Goal: Check status: Check status

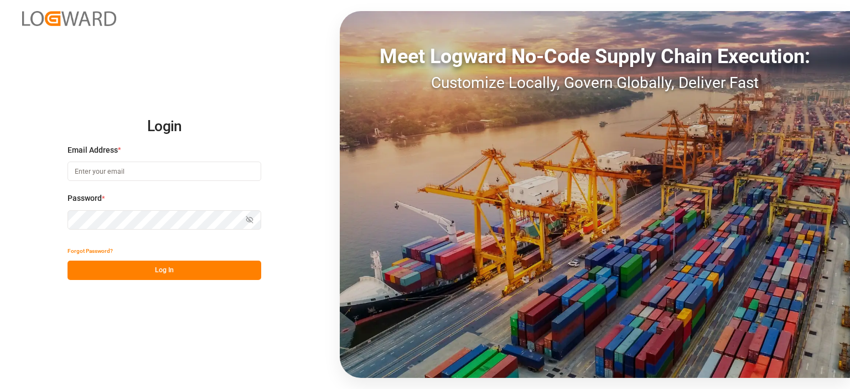
type input "[PERSON_NAME][EMAIL_ADDRESS][PERSON_NAME][DOMAIN_NAME]"
click at [200, 263] on button "Log In" at bounding box center [165, 270] width 194 height 19
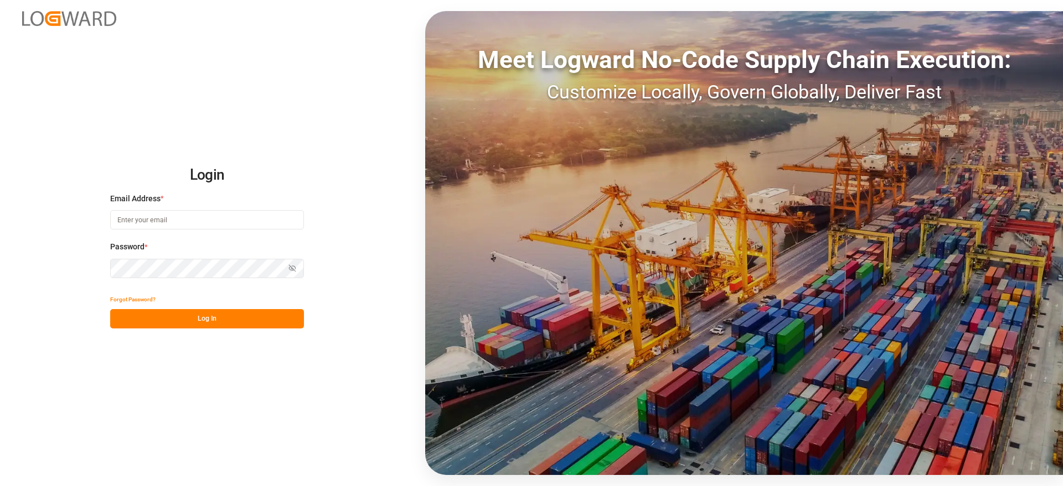
type input "[PERSON_NAME][EMAIL_ADDRESS][PERSON_NAME][DOMAIN_NAME]"
click at [253, 328] on button "Log In" at bounding box center [207, 318] width 194 height 19
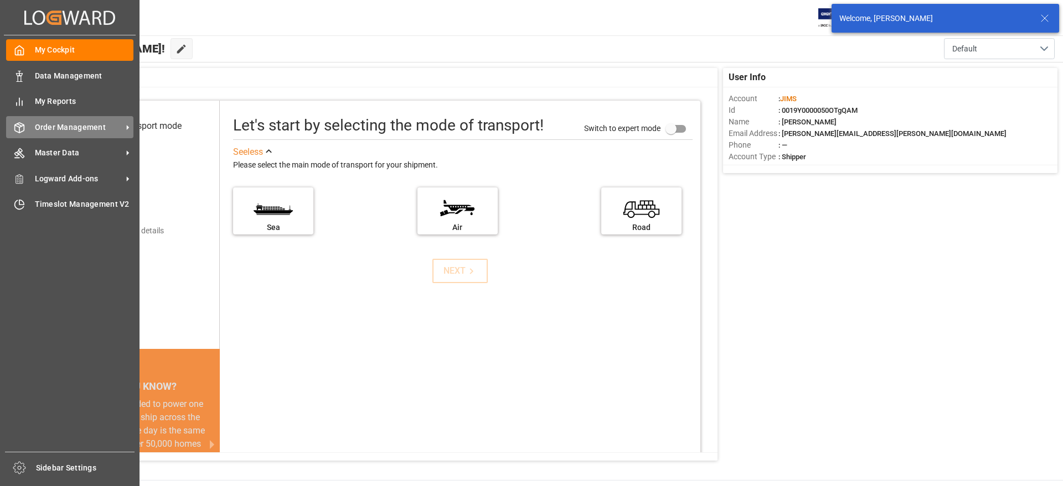
click at [58, 122] on span "Order Management" at bounding box center [78, 128] width 87 height 12
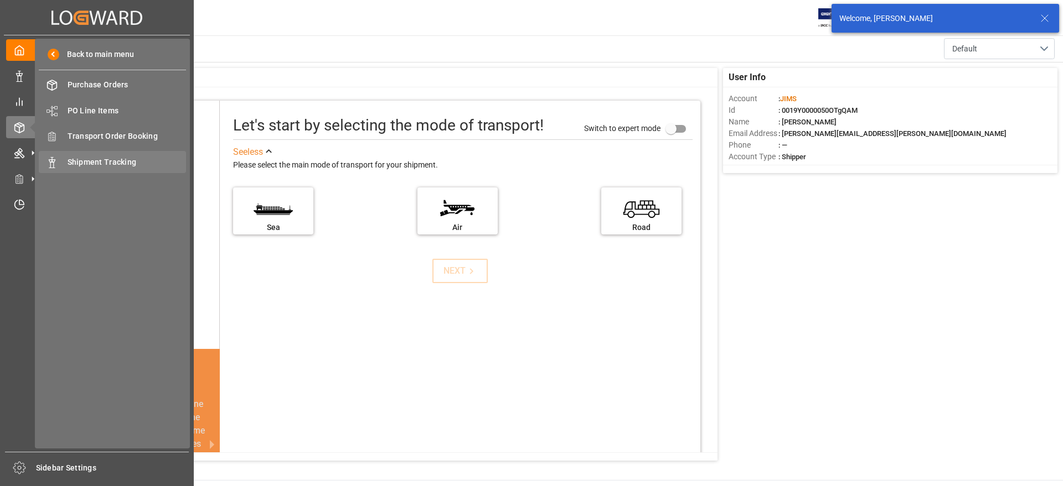
click at [130, 159] on span "Shipment Tracking" at bounding box center [127, 163] width 119 height 12
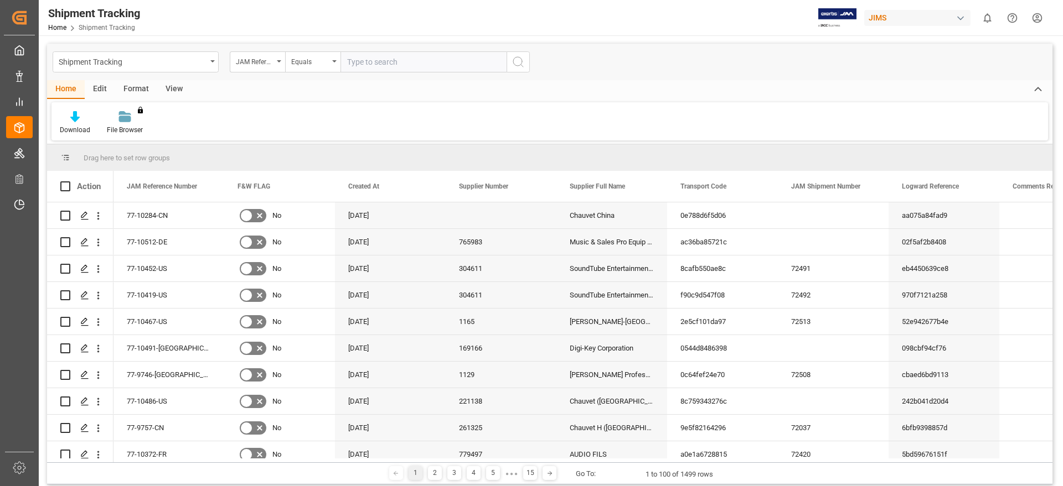
click at [367, 62] on input "text" at bounding box center [423, 61] width 166 height 21
type input "77-9772-cn"
click at [514, 62] on icon "search button" at bounding box center [517, 61] width 13 height 13
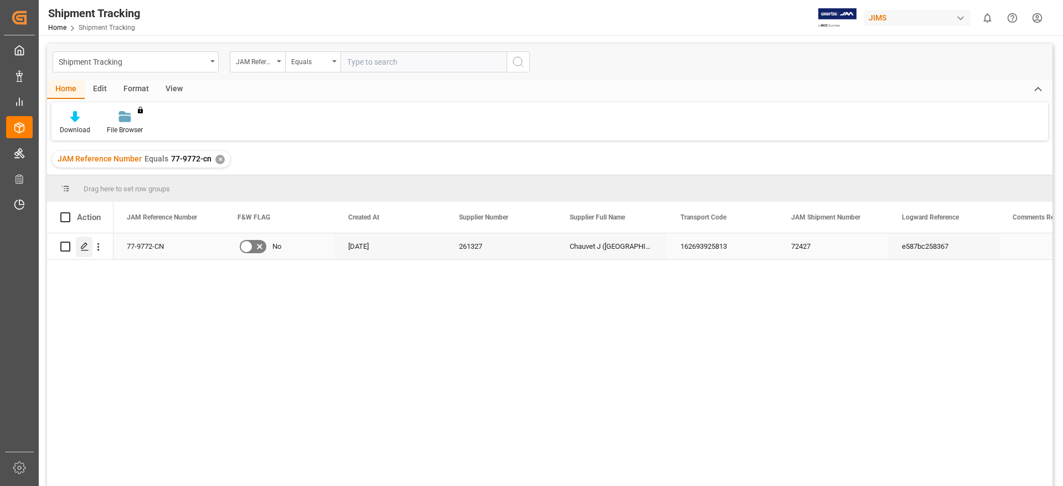
click at [81, 246] on icon "Press SPACE to select this row." at bounding box center [84, 246] width 9 height 9
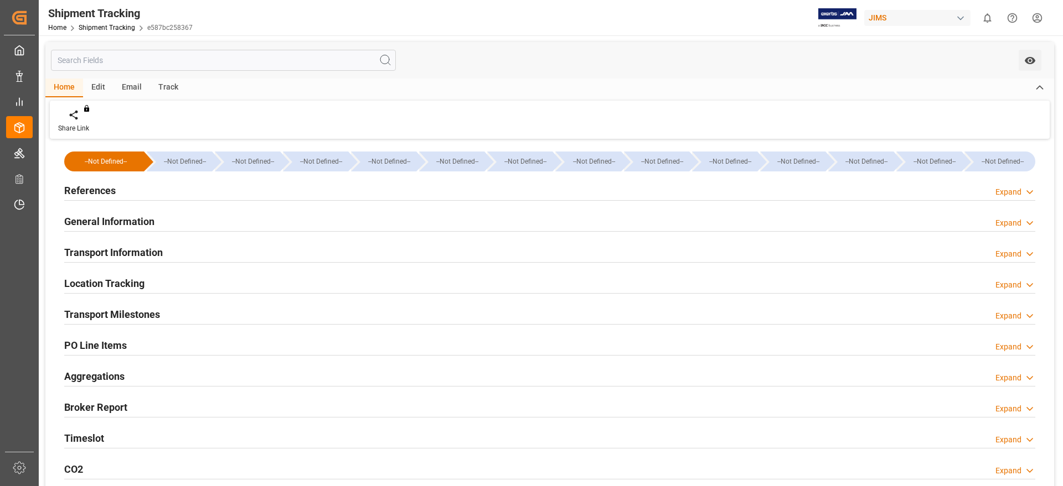
click at [142, 437] on div "Timeslot Expand" at bounding box center [549, 437] width 971 height 21
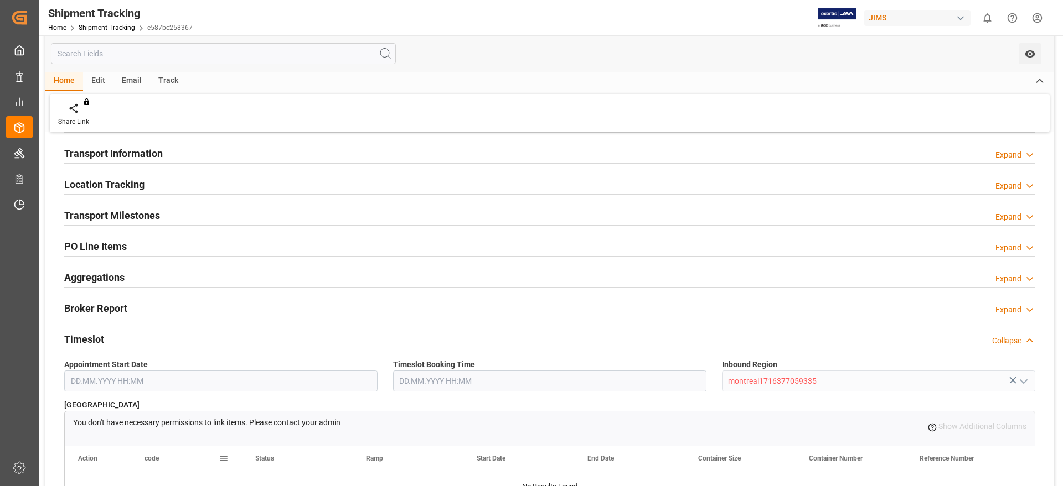
scroll to position [138, 0]
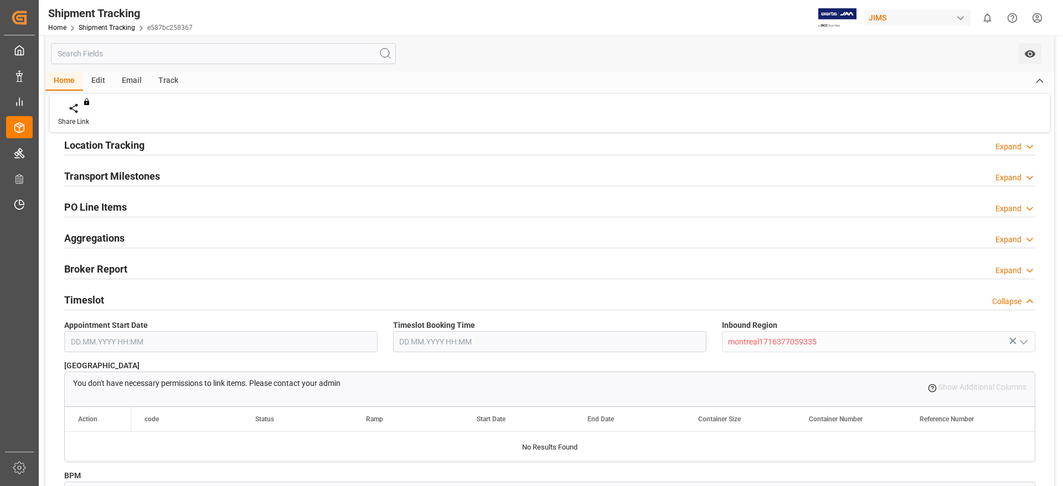
click at [137, 297] on div "Timeslot Collapse" at bounding box center [549, 299] width 971 height 21
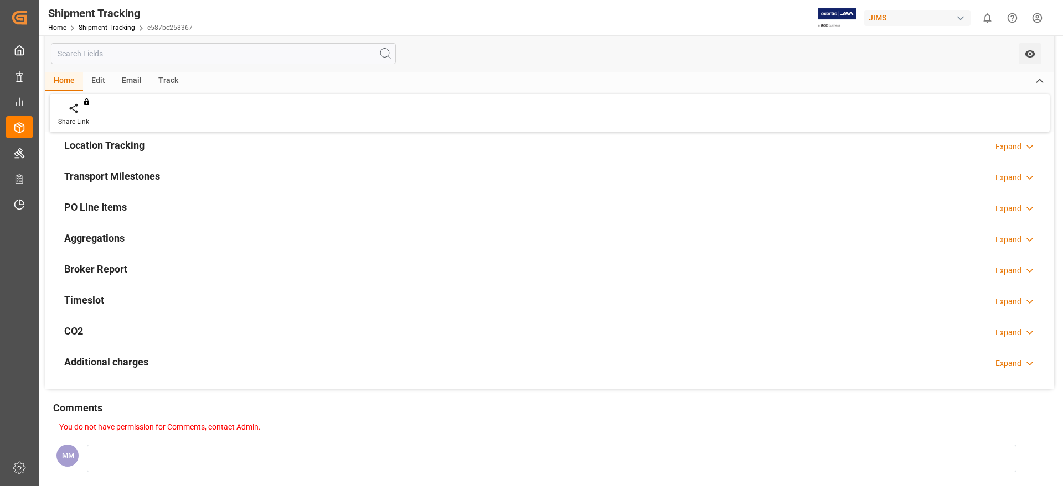
scroll to position [0, 0]
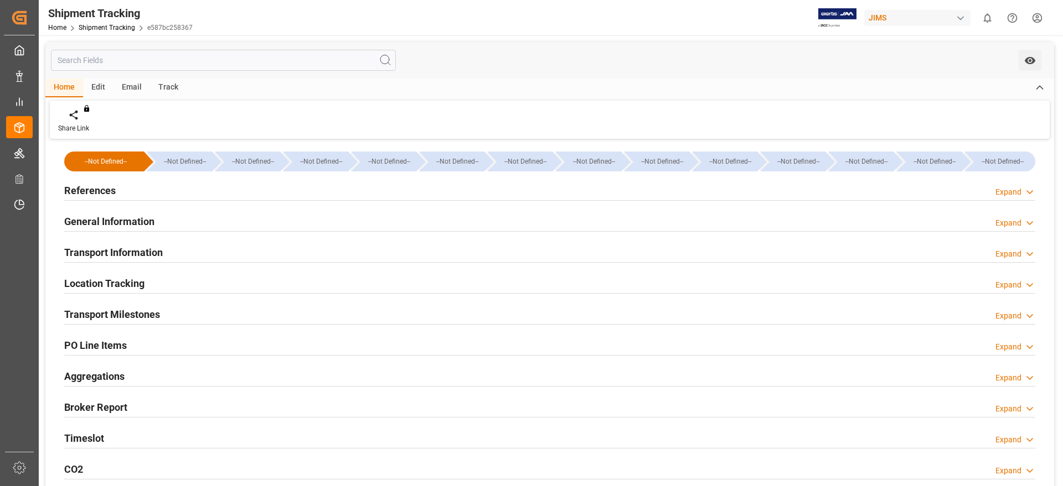
click at [128, 304] on div "Transport Milestones" at bounding box center [112, 313] width 96 height 21
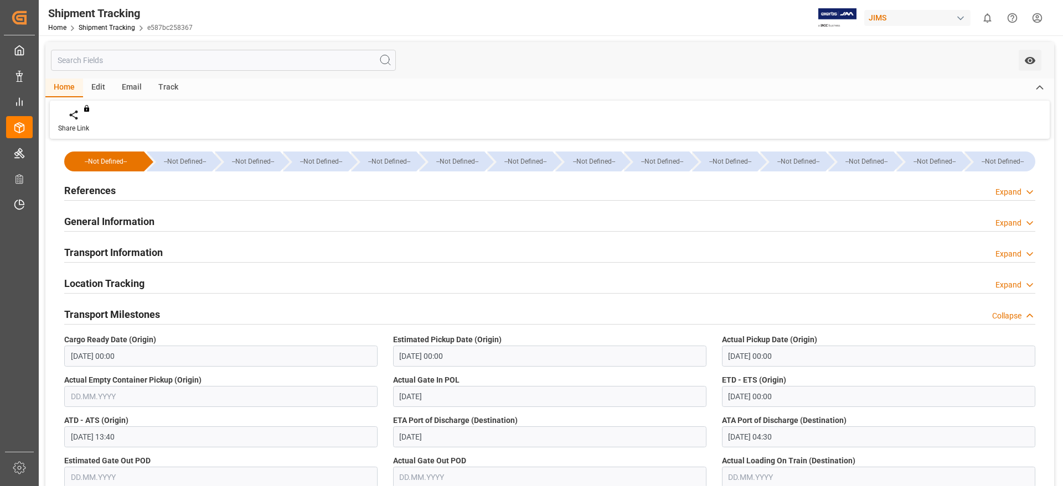
click at [154, 281] on div "Location Tracking Expand" at bounding box center [549, 282] width 971 height 21
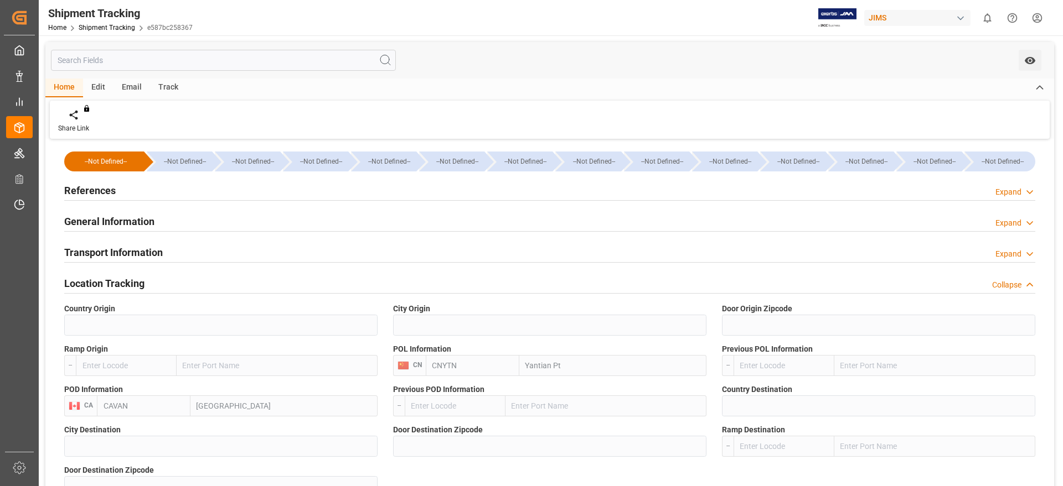
click at [163, 256] on div "Transport Information Expand" at bounding box center [549, 251] width 971 height 21
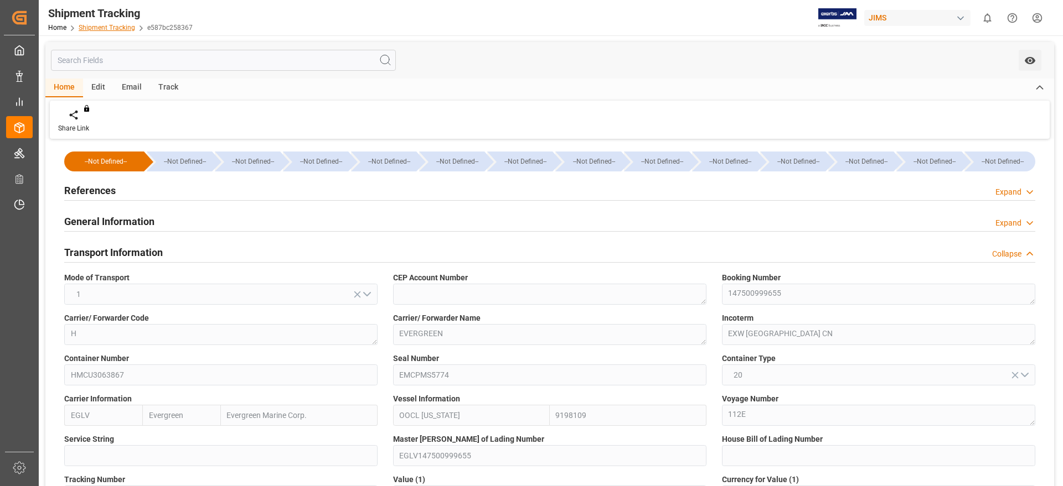
click at [96, 29] on link "Shipment Tracking" at bounding box center [107, 28] width 56 height 8
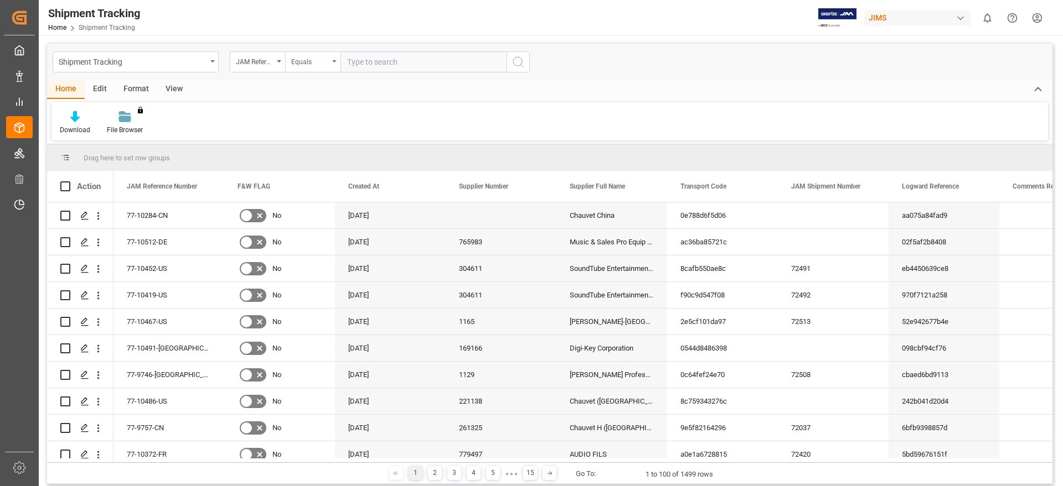
click at [337, 64] on div "Equals" at bounding box center [312, 61] width 55 height 21
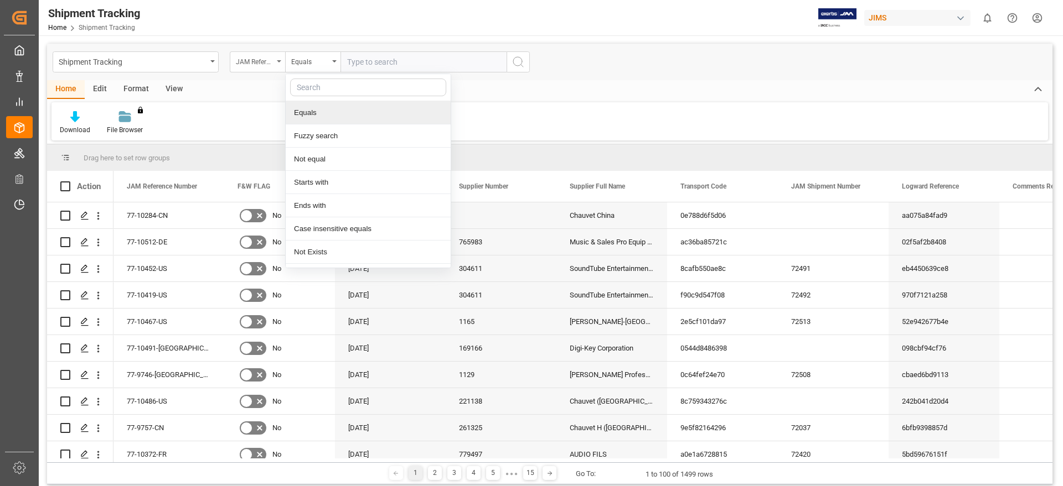
click at [263, 56] on div "JAM Reference Number" at bounding box center [255, 60] width 38 height 13
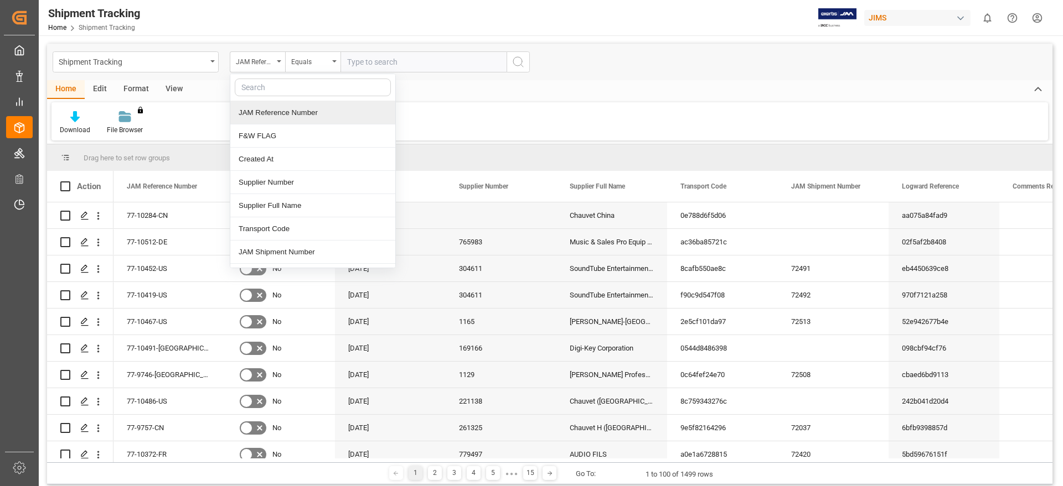
click at [283, 118] on div "JAM Reference Number" at bounding box center [312, 112] width 165 height 23
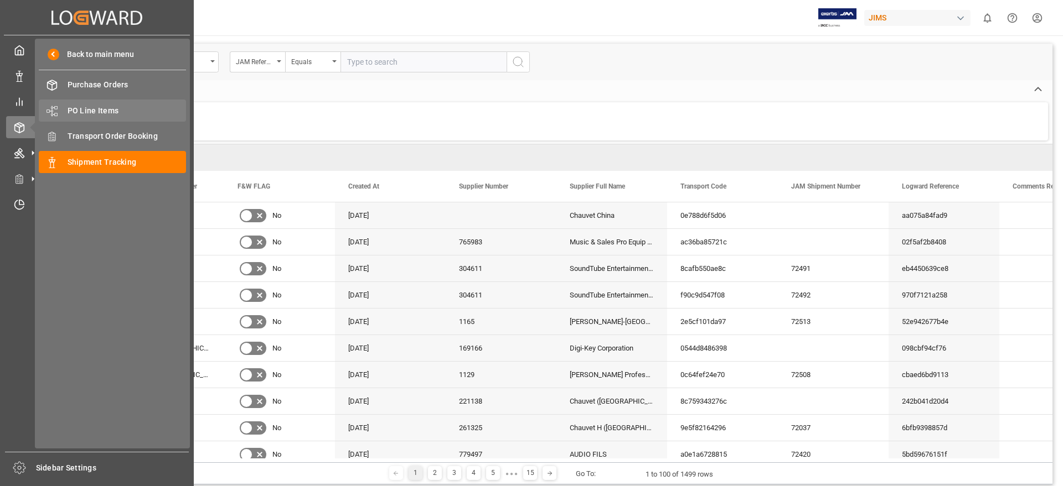
click at [97, 108] on span "PO Line Items" at bounding box center [127, 111] width 119 height 12
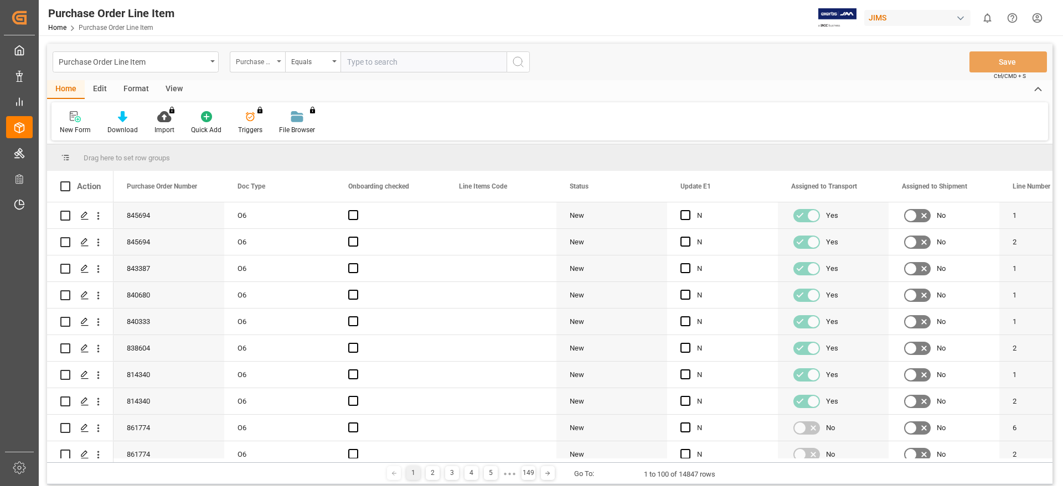
click at [272, 61] on div "Purchase Order Number" at bounding box center [255, 60] width 38 height 13
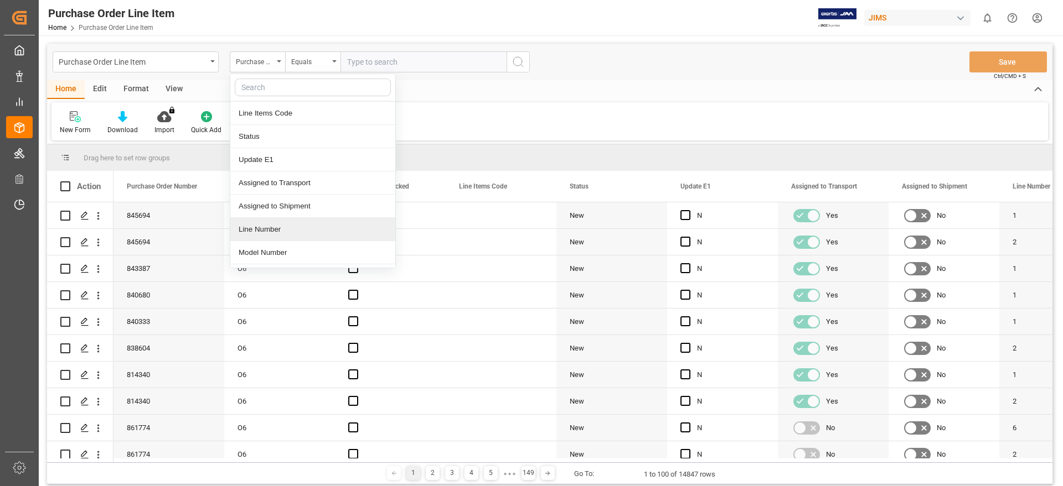
scroll to position [138, 0]
click at [284, 186] on div "Model Number" at bounding box center [312, 183] width 165 height 23
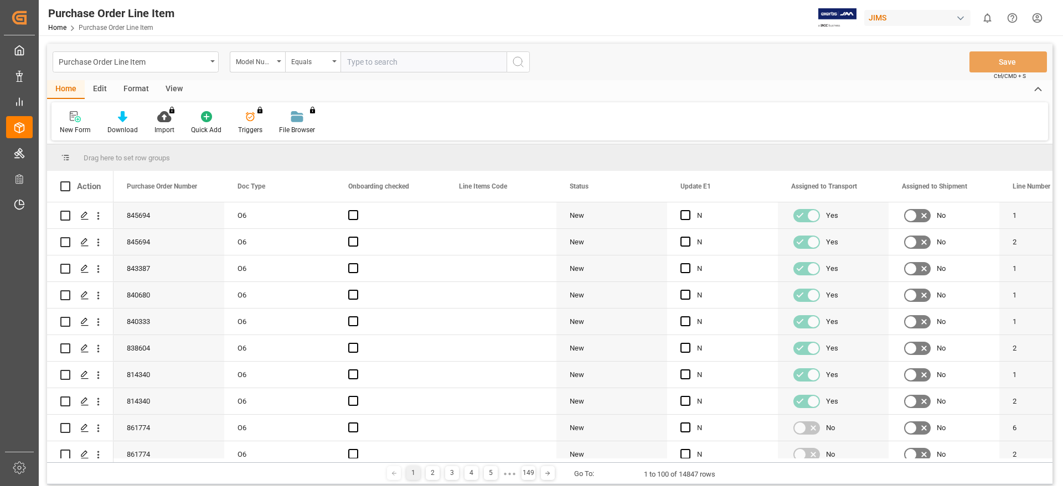
click at [400, 60] on input "text" at bounding box center [423, 61] width 166 height 21
type input "maverick-force-x-spot"
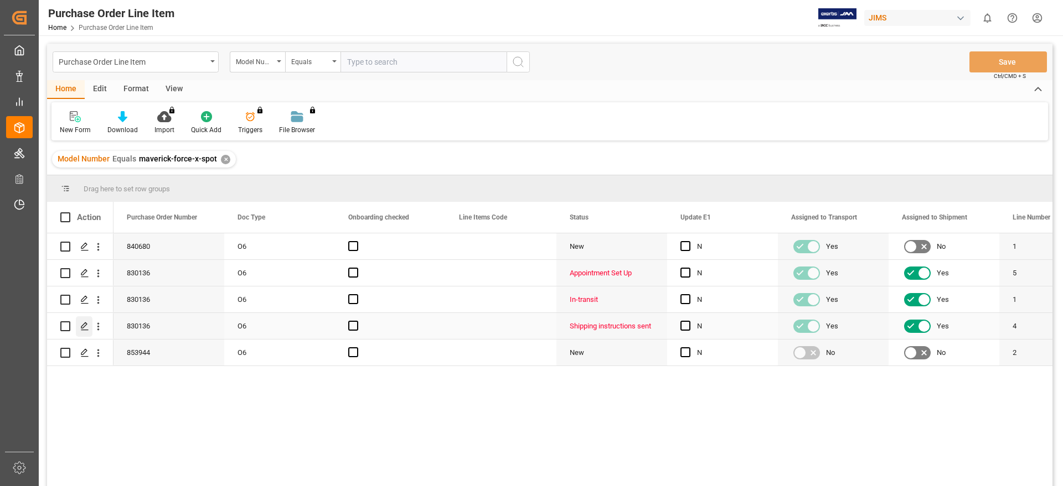
click at [87, 328] on icon "Press SPACE to select this row." at bounding box center [84, 326] width 9 height 9
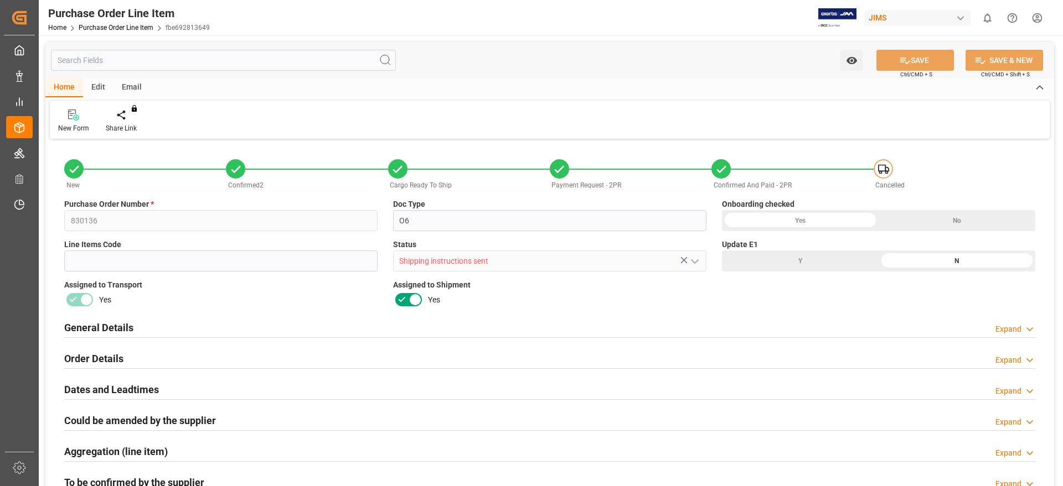
click at [110, 330] on h2 "General Details" at bounding box center [98, 327] width 69 height 15
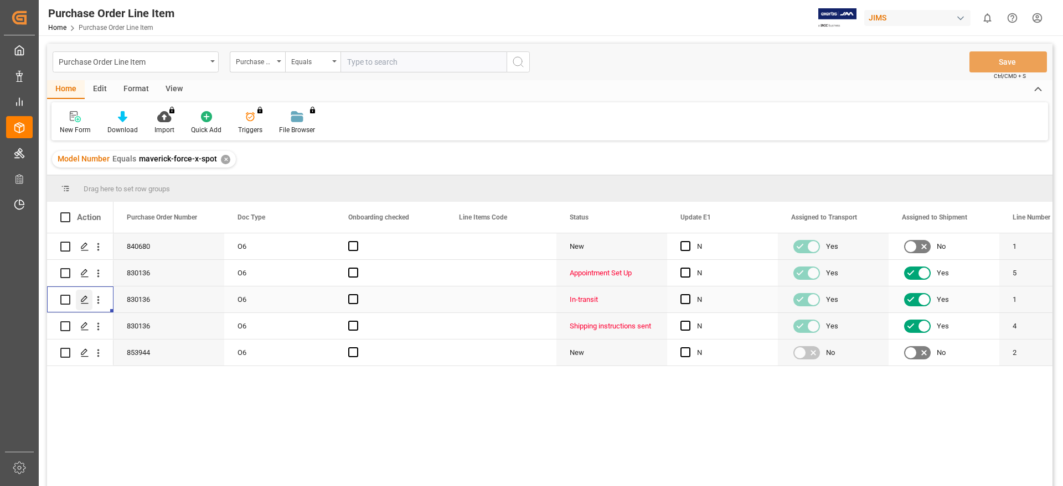
click at [85, 302] on icon "Press SPACE to select this row." at bounding box center [84, 300] width 9 height 9
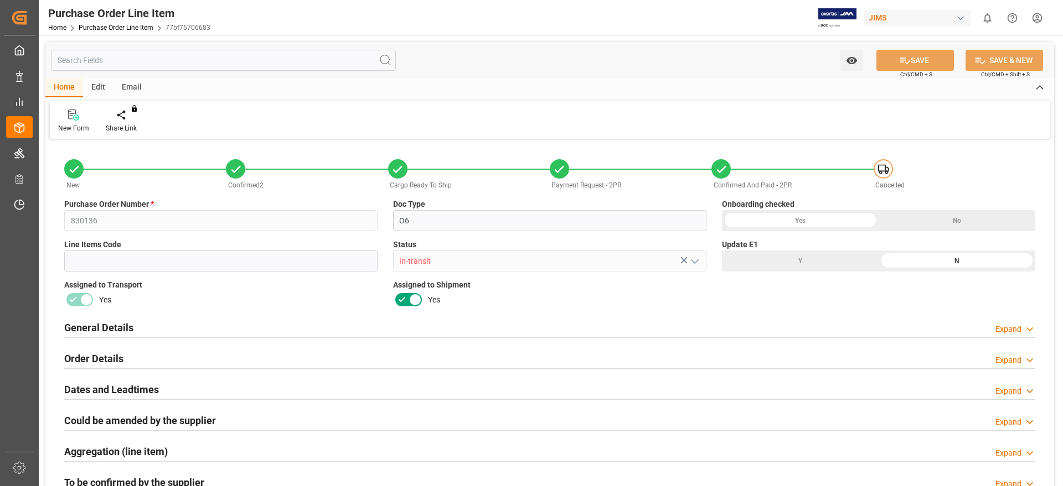
click at [103, 327] on h2 "General Details" at bounding box center [98, 327] width 69 height 15
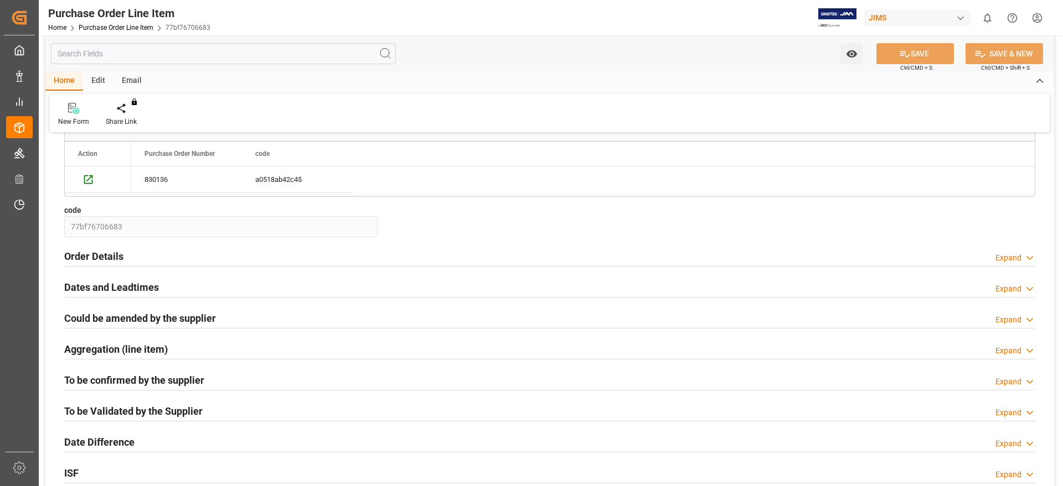
scroll to position [553, 0]
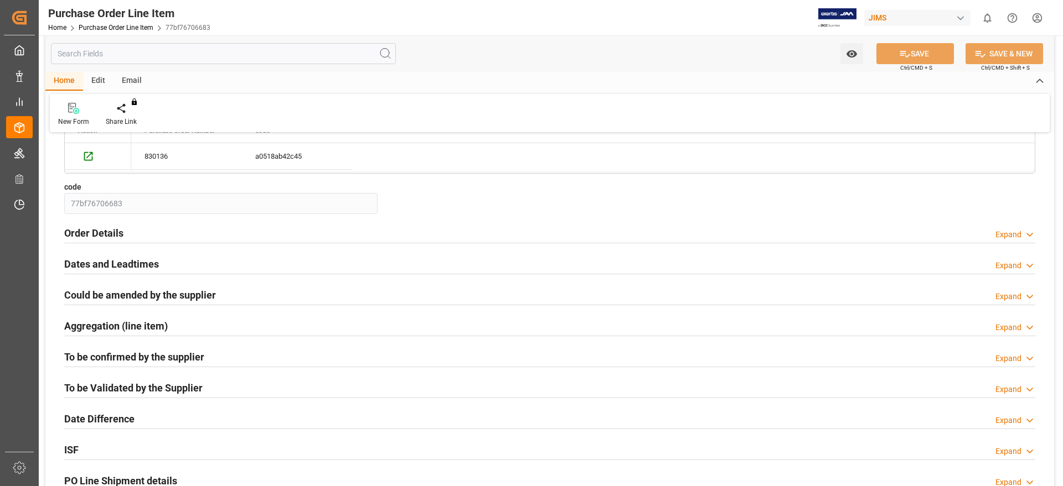
click at [108, 259] on h2 "Dates and Leadtimes" at bounding box center [111, 264] width 95 height 15
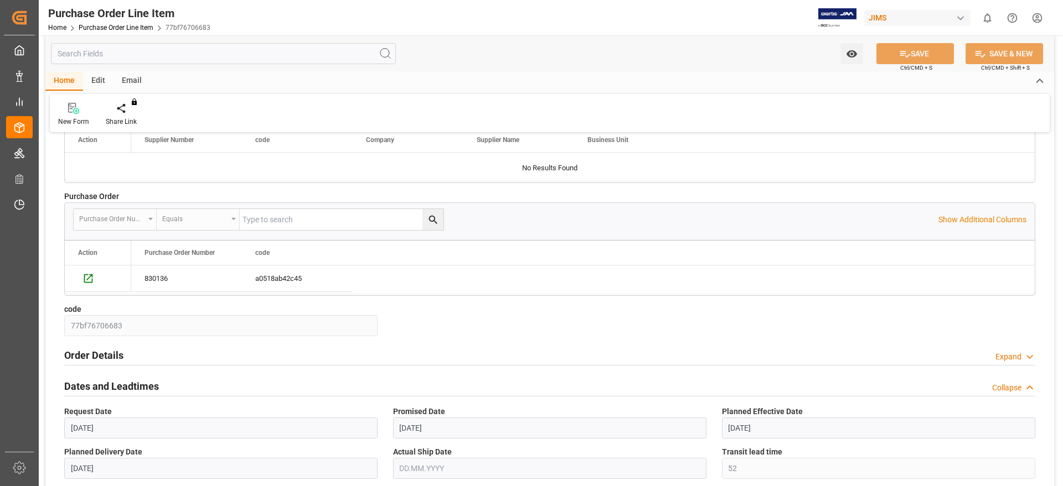
scroll to position [415, 0]
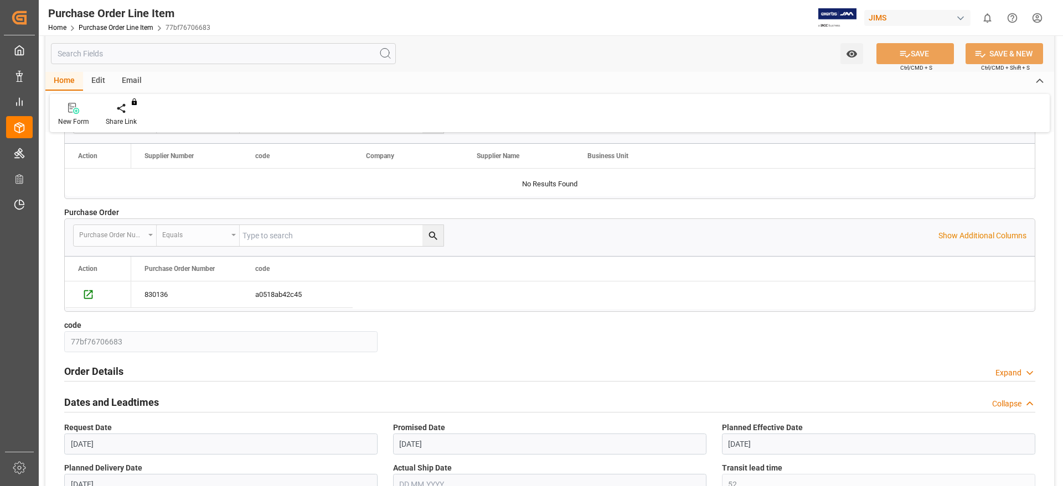
click at [140, 399] on h2 "Dates and Leadtimes" at bounding box center [111, 402] width 95 height 15
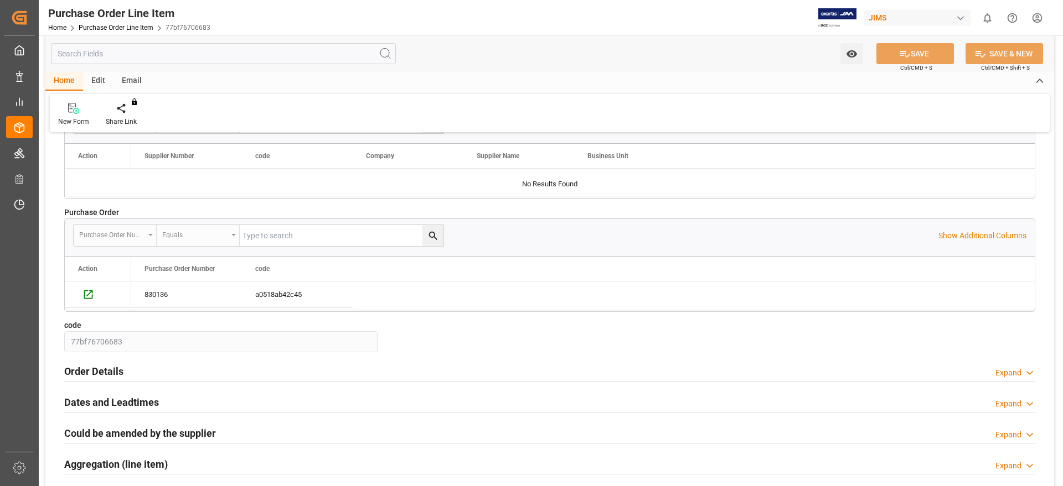
click at [124, 367] on div "Order Details Expand" at bounding box center [549, 370] width 971 height 21
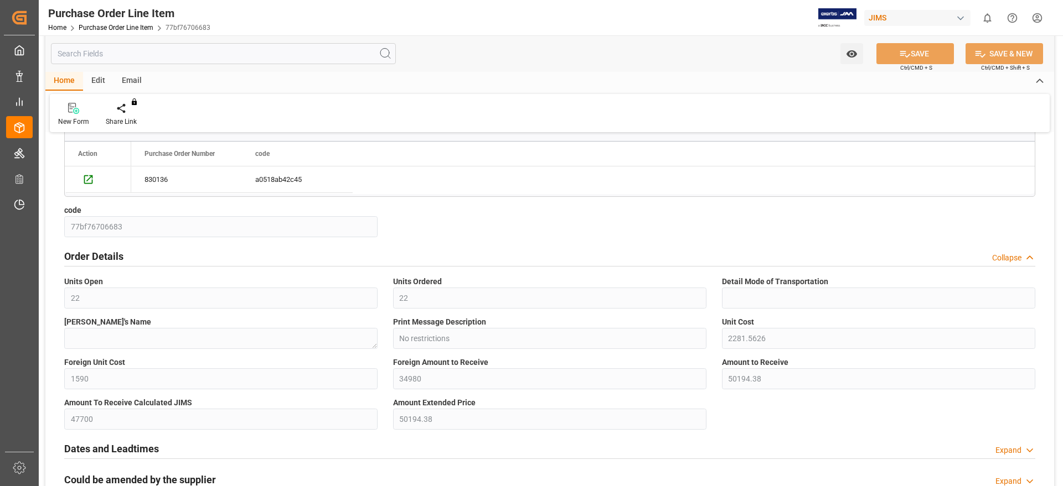
scroll to position [553, 0]
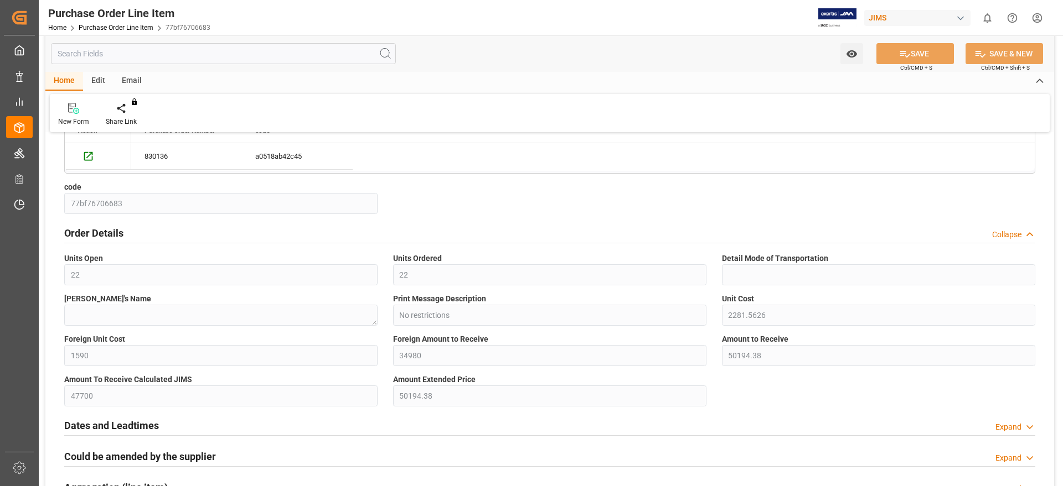
click at [94, 234] on h2 "Order Details" at bounding box center [93, 233] width 59 height 15
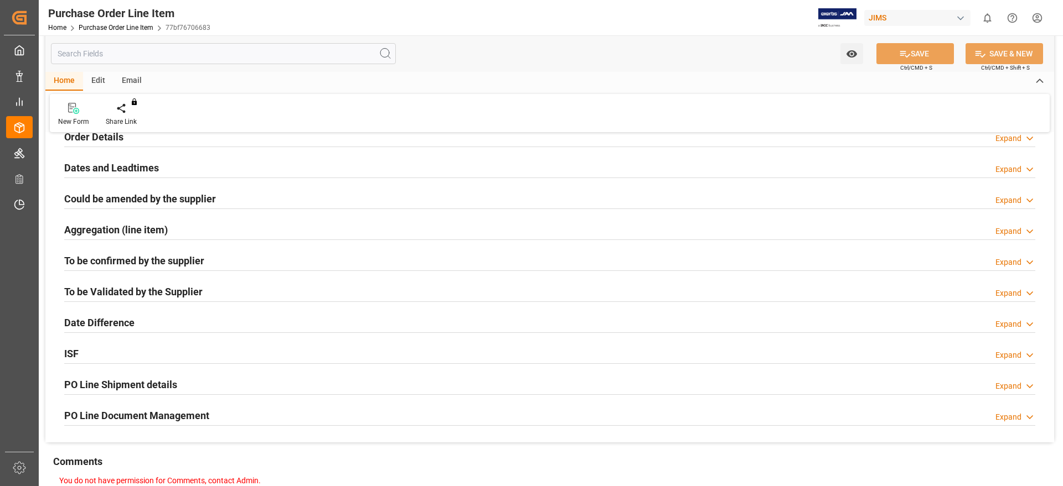
scroll to position [692, 0]
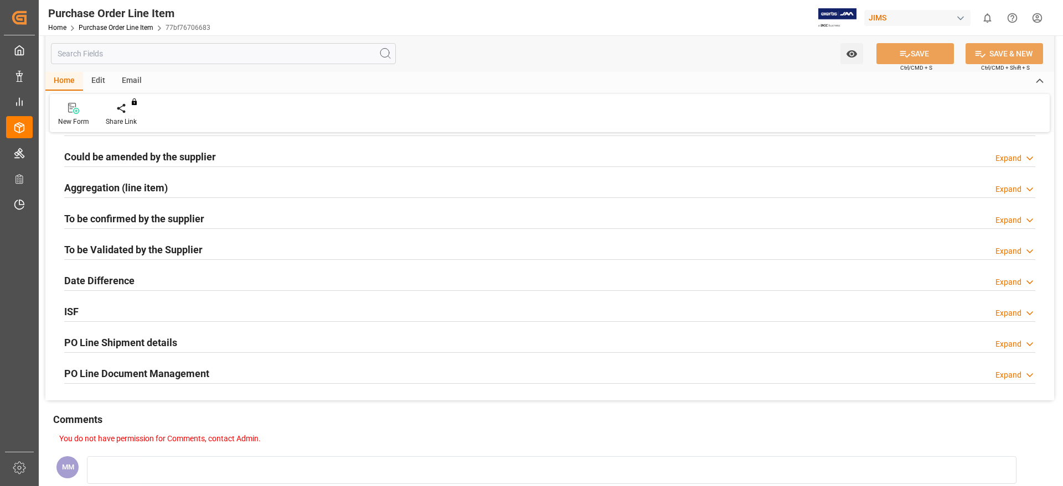
click at [154, 215] on h2 "To be confirmed by the supplier" at bounding box center [134, 218] width 140 height 15
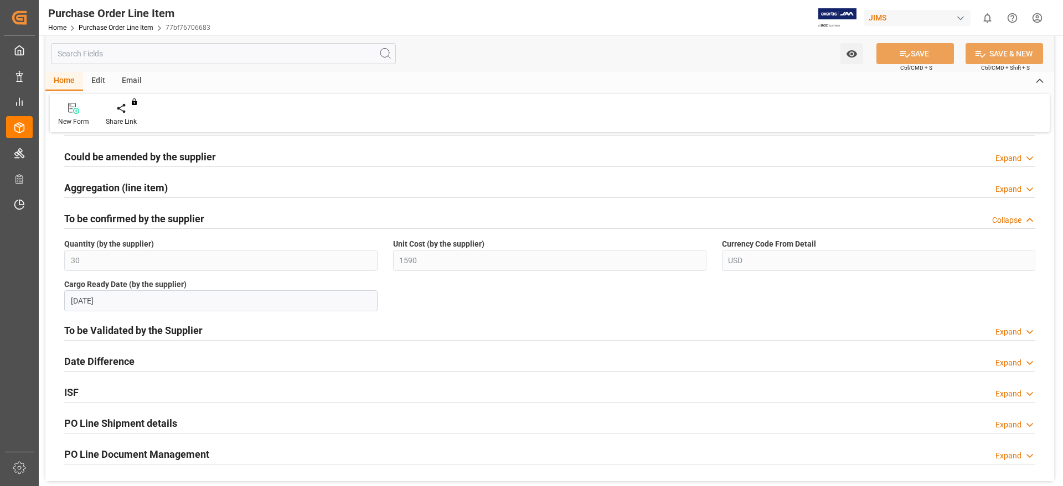
click at [154, 215] on h2 "To be confirmed by the supplier" at bounding box center [134, 218] width 140 height 15
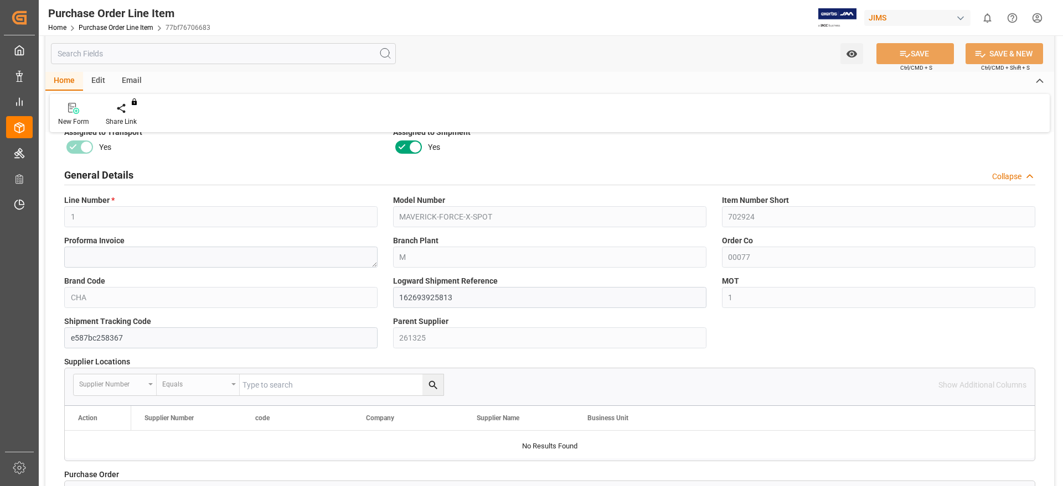
scroll to position [69, 0]
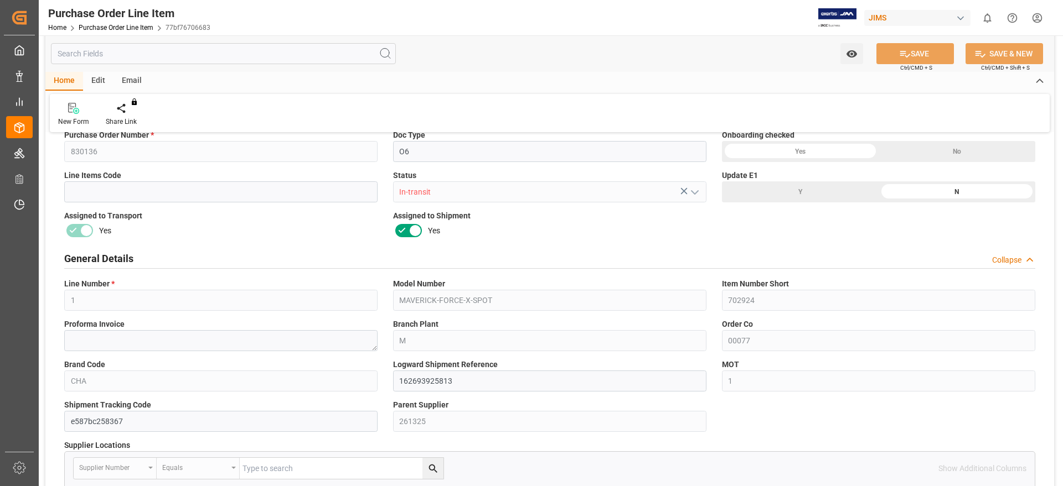
click at [112, 258] on h2 "General Details" at bounding box center [98, 258] width 69 height 15
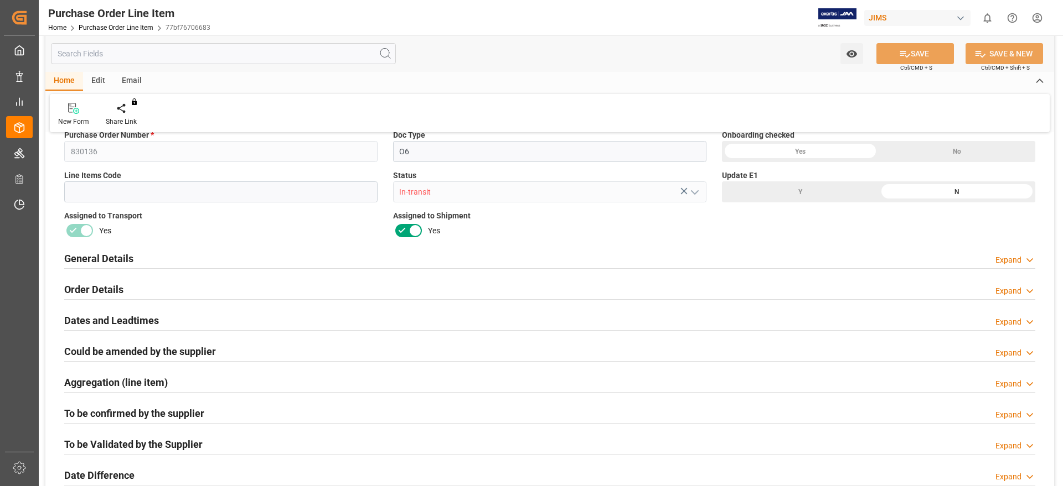
scroll to position [0, 0]
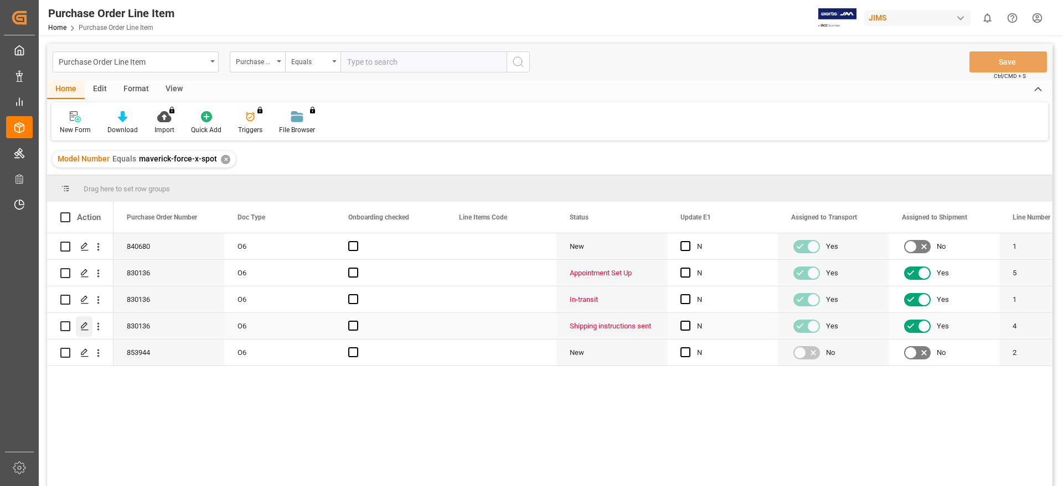
click at [83, 332] on div "Press SPACE to select this row." at bounding box center [84, 327] width 17 height 20
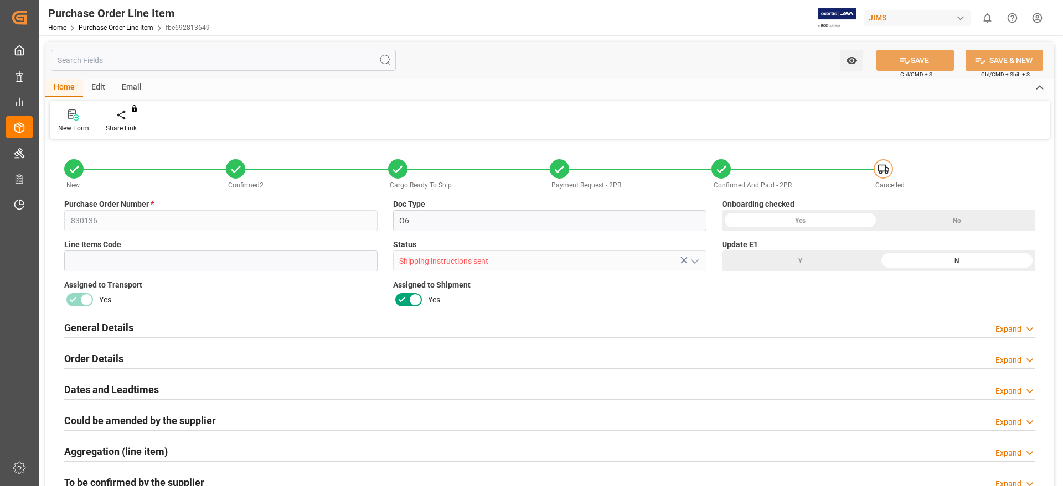
click at [100, 332] on h2 "General Details" at bounding box center [98, 327] width 69 height 15
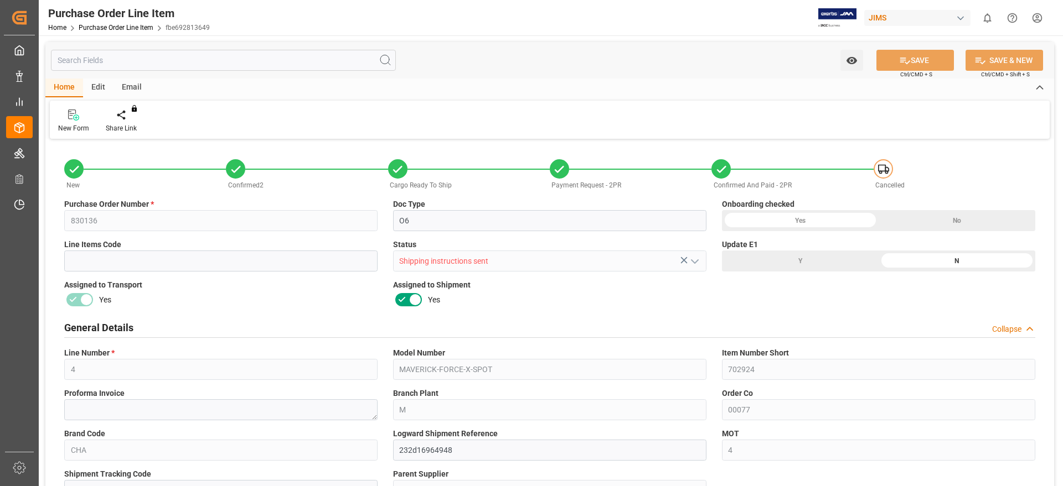
click at [100, 332] on h2 "General Details" at bounding box center [98, 327] width 69 height 15
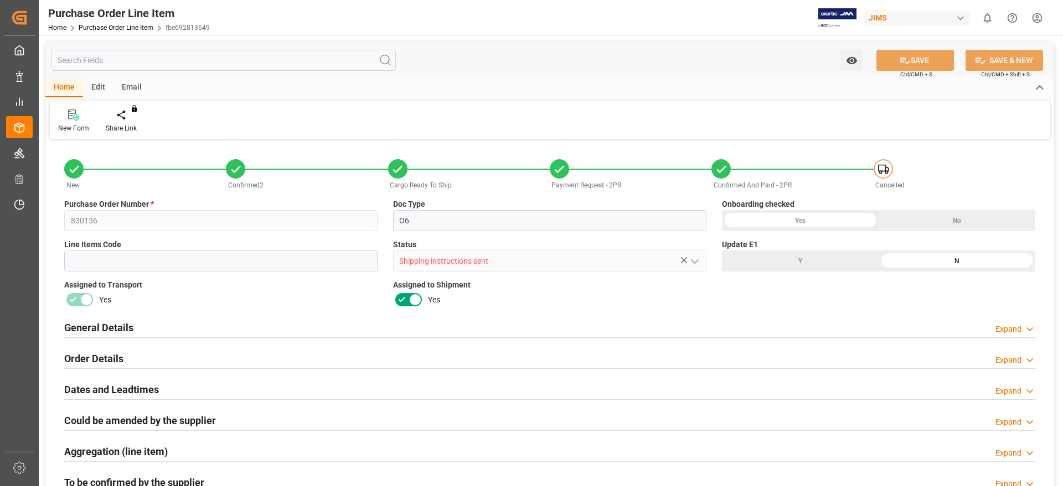
scroll to position [69, 0]
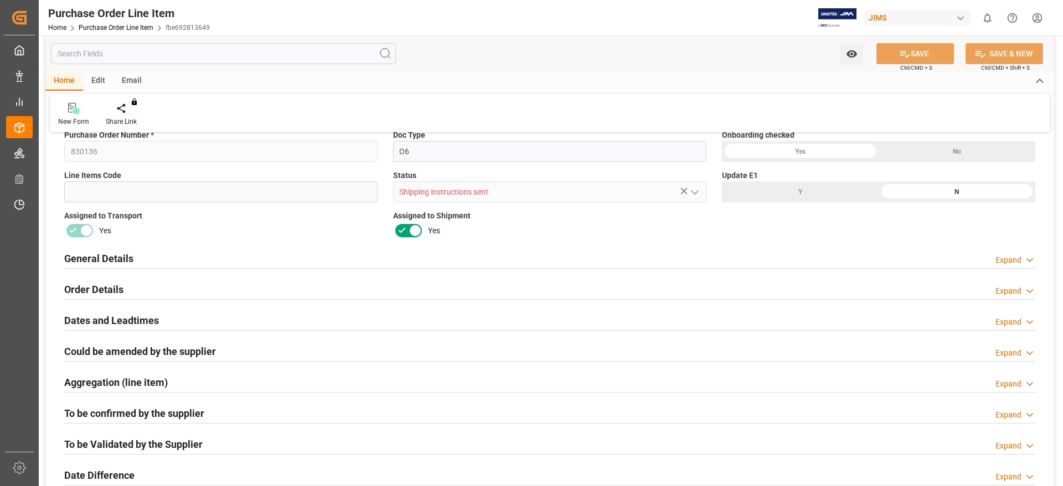
click at [98, 282] on h2 "Order Details" at bounding box center [93, 289] width 59 height 15
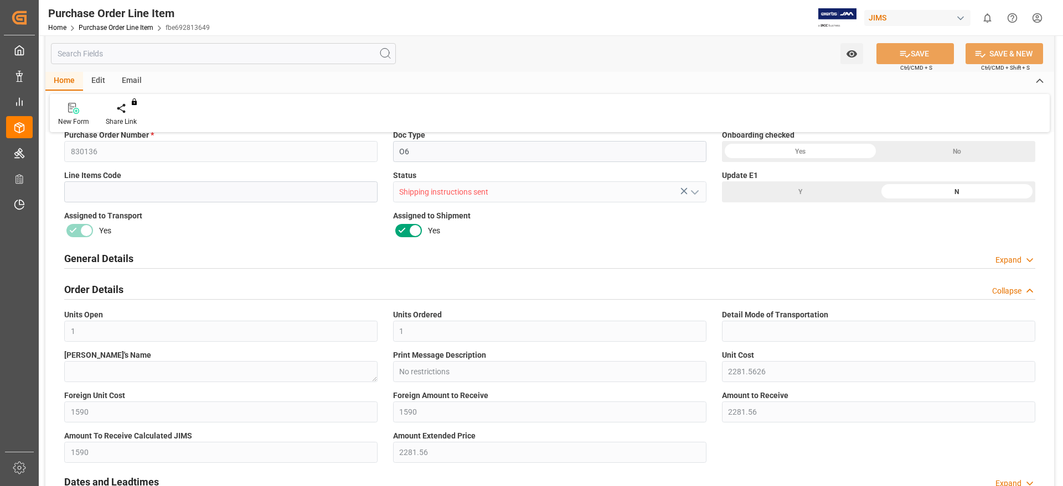
click at [98, 282] on h2 "Order Details" at bounding box center [93, 289] width 59 height 15
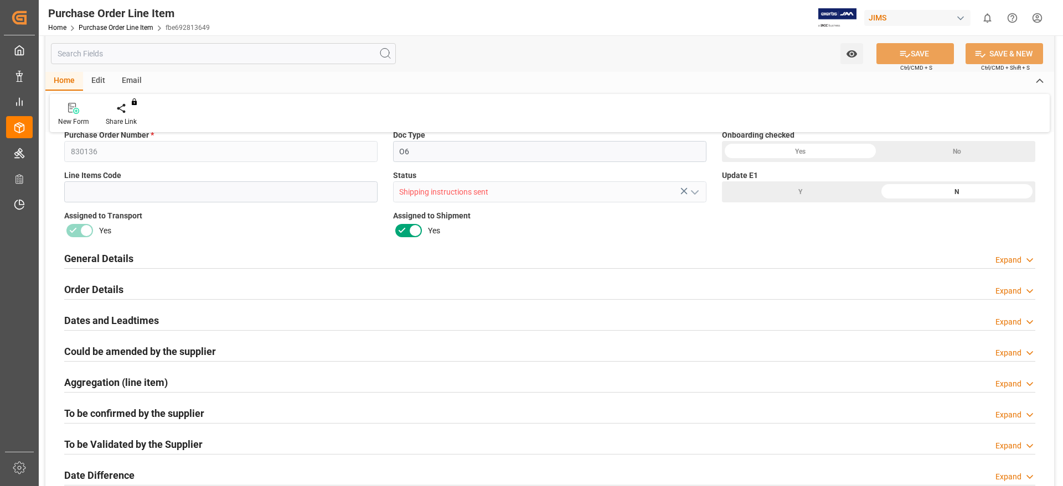
click at [106, 320] on h2 "Dates and Leadtimes" at bounding box center [111, 320] width 95 height 15
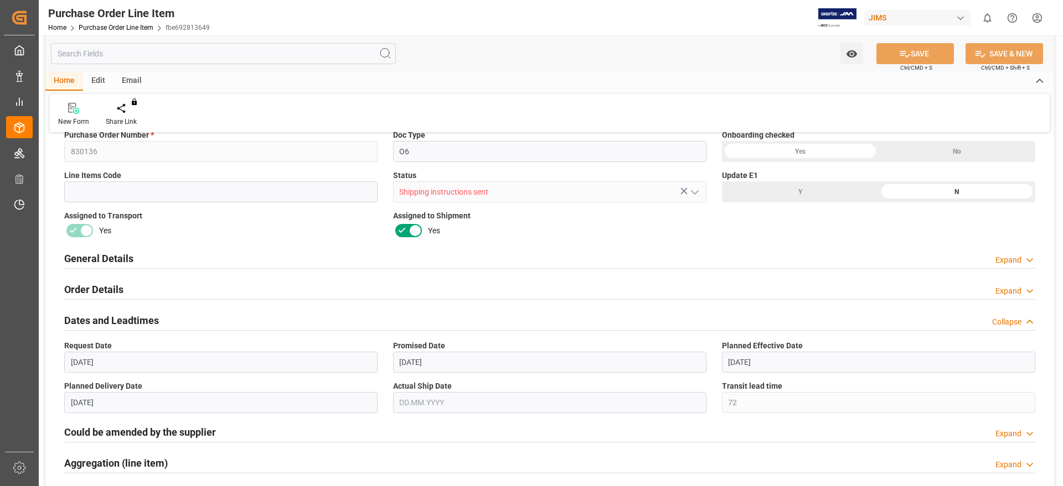
click at [106, 320] on h2 "Dates and Leadtimes" at bounding box center [111, 320] width 95 height 15
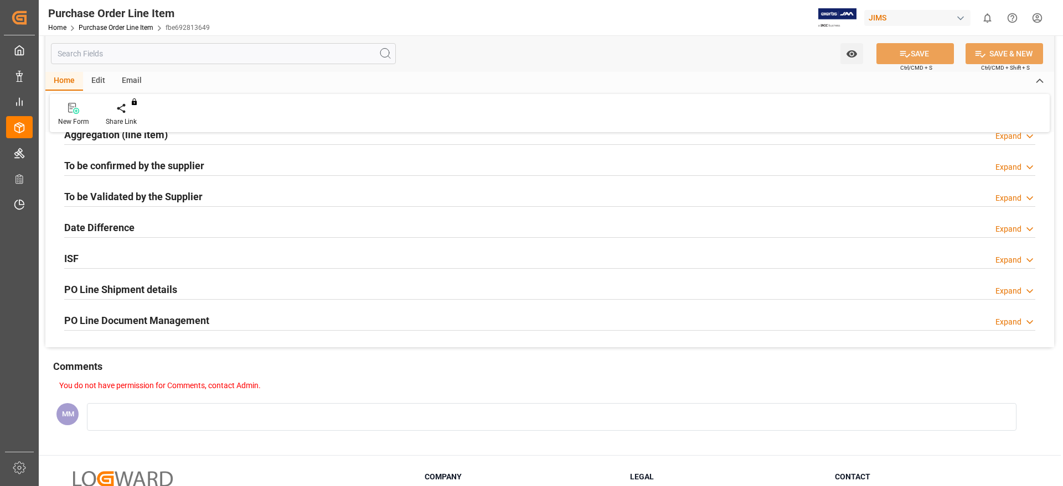
scroll to position [346, 0]
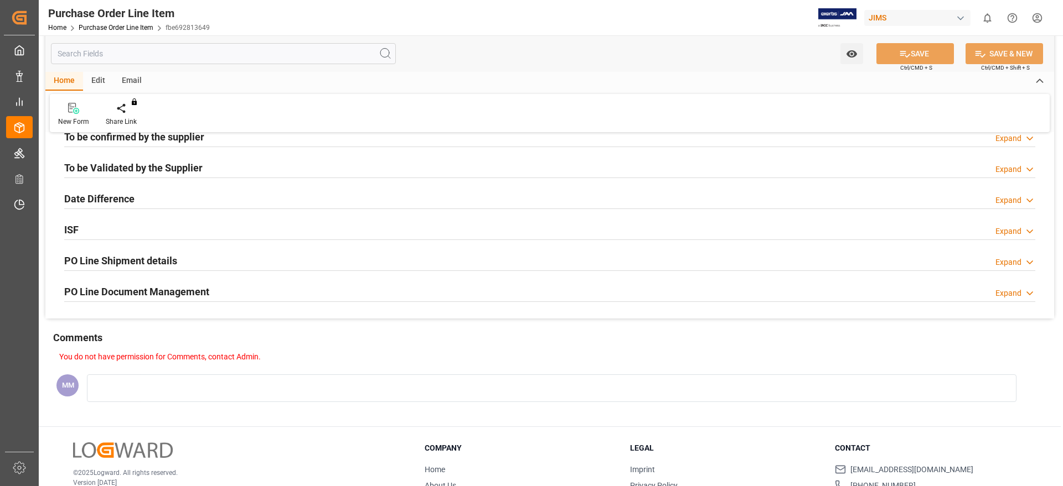
click at [75, 220] on div "ISF" at bounding box center [71, 229] width 14 height 21
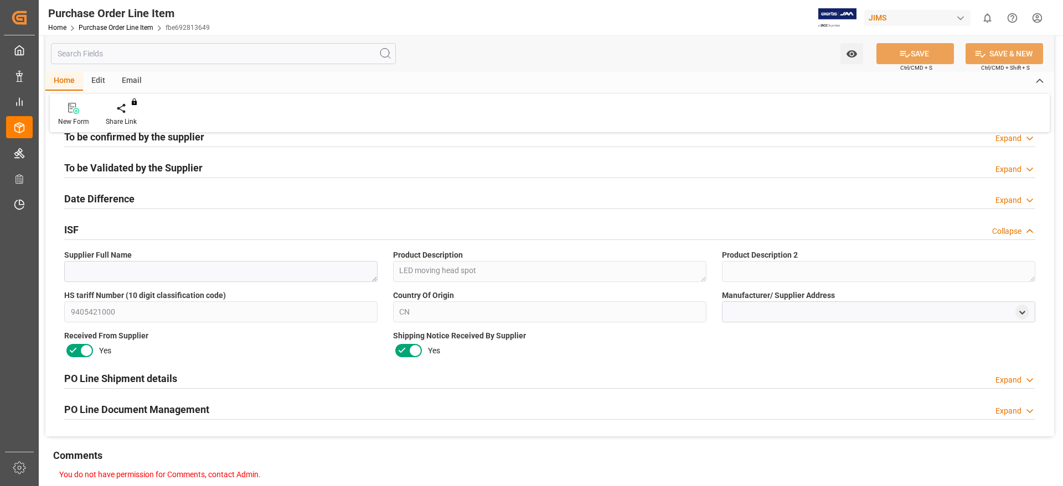
click at [75, 220] on div "ISF" at bounding box center [71, 229] width 14 height 21
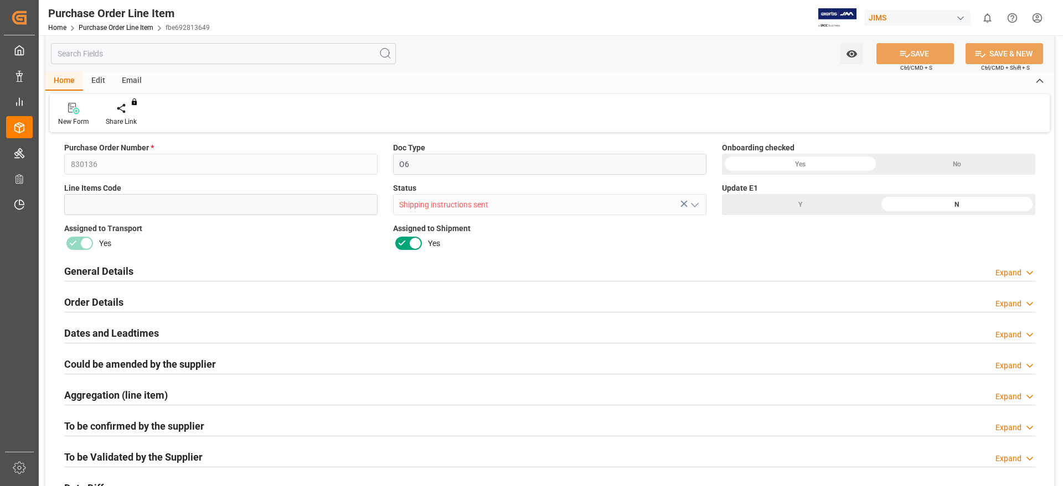
scroll to position [0, 0]
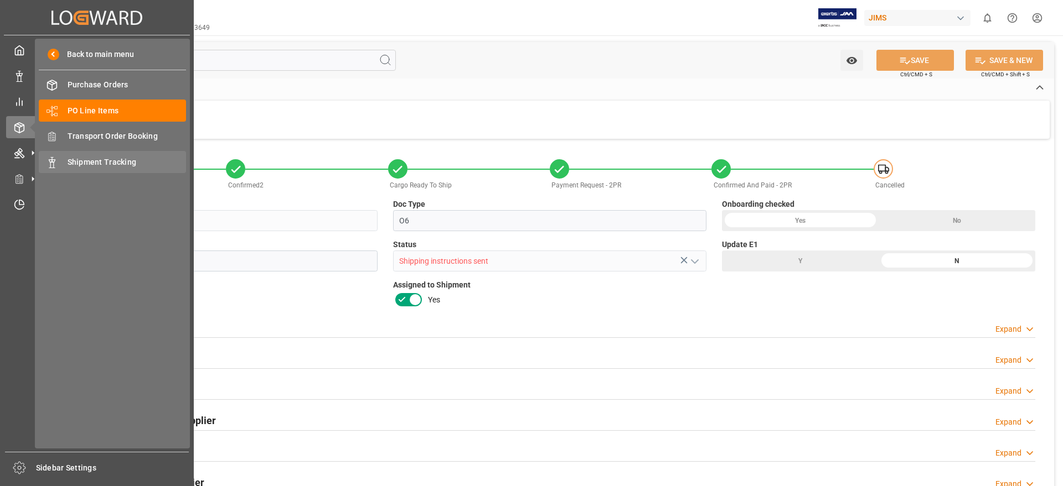
click at [133, 160] on span "Shipment Tracking" at bounding box center [127, 163] width 119 height 12
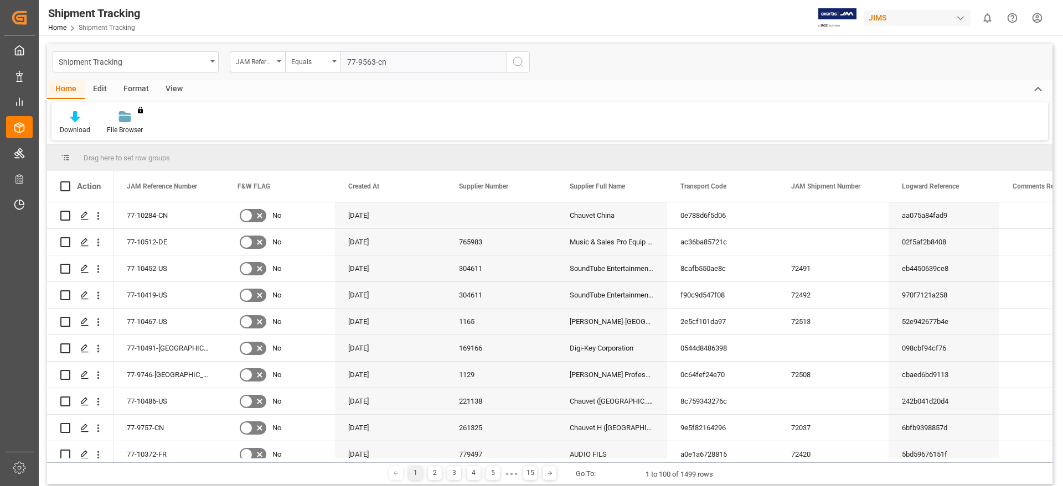
type input "77-9563-cn"
click at [523, 67] on icon "search button" at bounding box center [517, 61] width 13 height 13
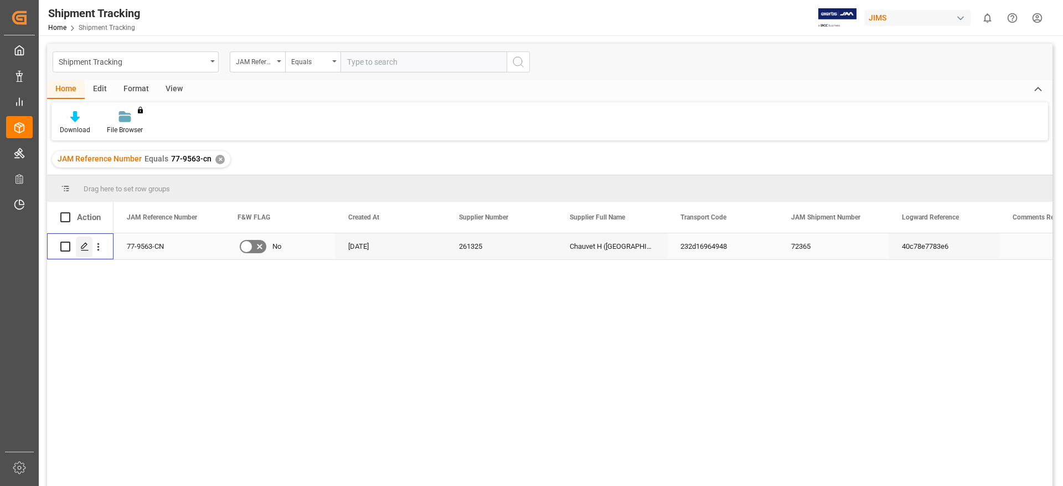
click at [83, 251] on div "Press SPACE to select this row." at bounding box center [84, 247] width 17 height 20
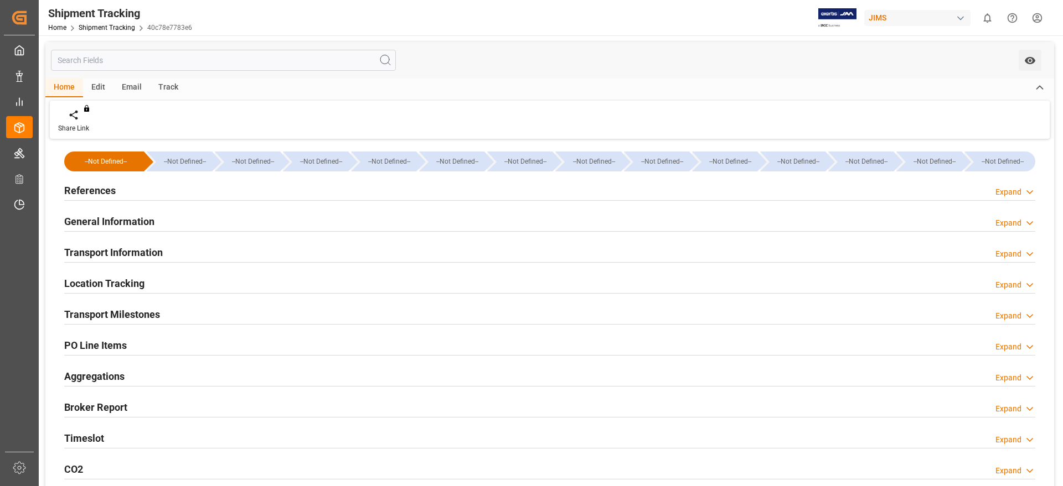
click at [83, 251] on h2 "Transport Information" at bounding box center [113, 252] width 99 height 15
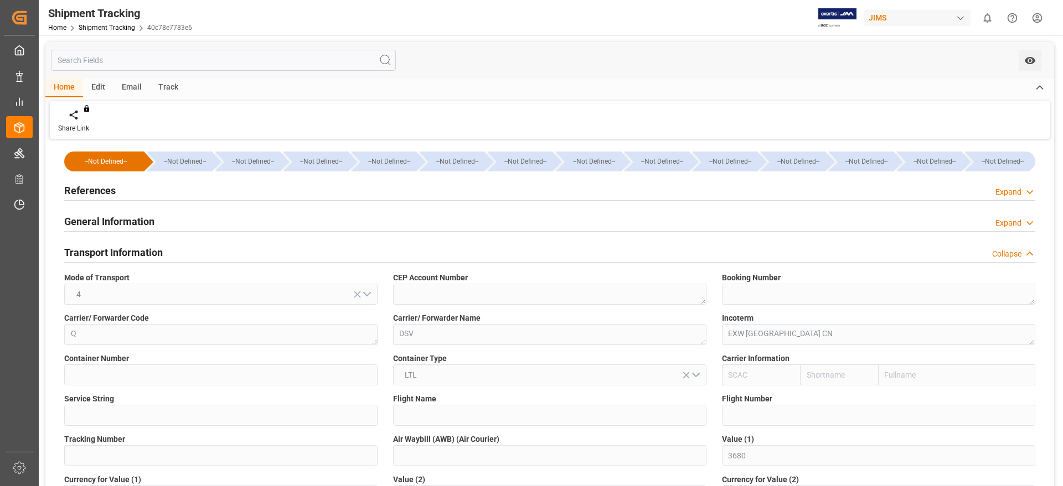
click at [83, 251] on h2 "Transport Information" at bounding box center [113, 252] width 99 height 15
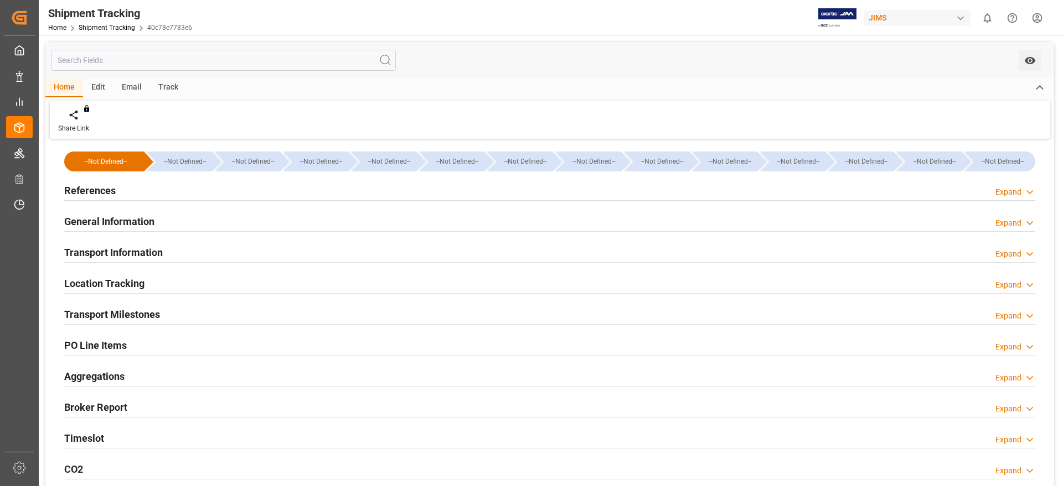
click at [97, 285] on h2 "Location Tracking" at bounding box center [104, 283] width 80 height 15
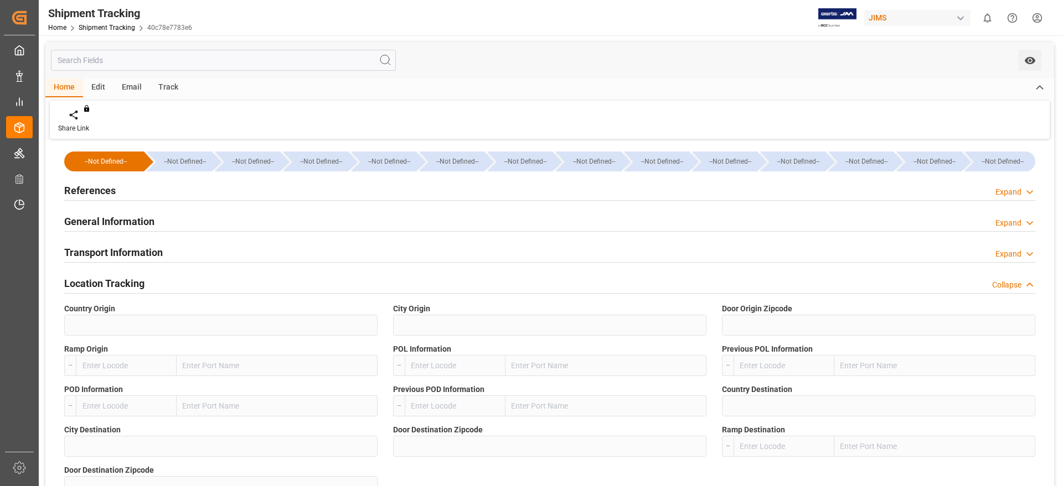
click at [97, 285] on h2 "Location Tracking" at bounding box center [104, 283] width 80 height 15
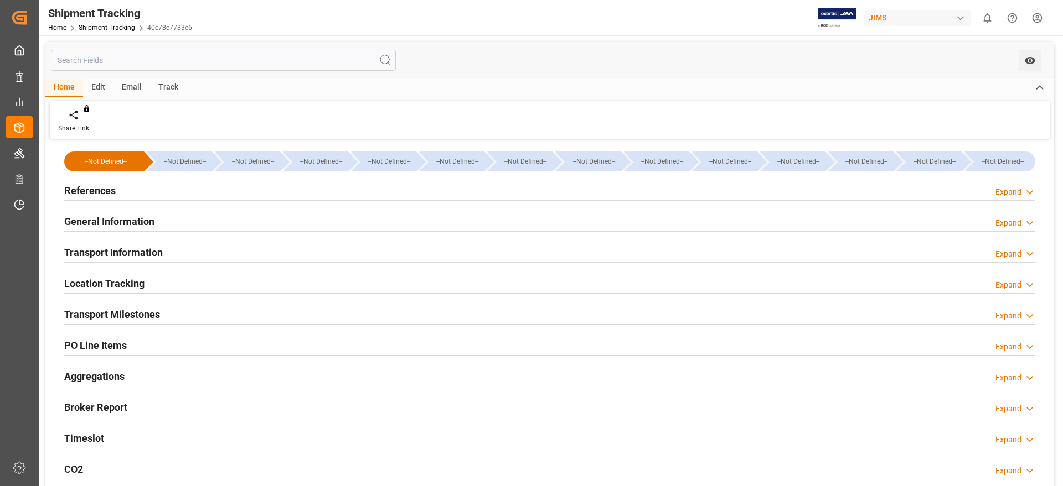
click at [101, 308] on h2 "Transport Milestones" at bounding box center [112, 314] width 96 height 15
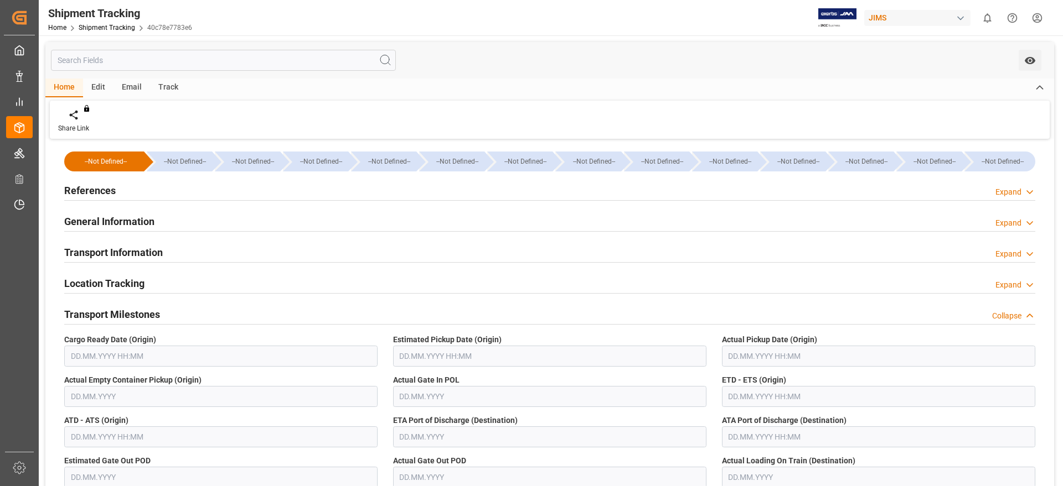
click at [101, 308] on h2 "Transport Milestones" at bounding box center [112, 314] width 96 height 15
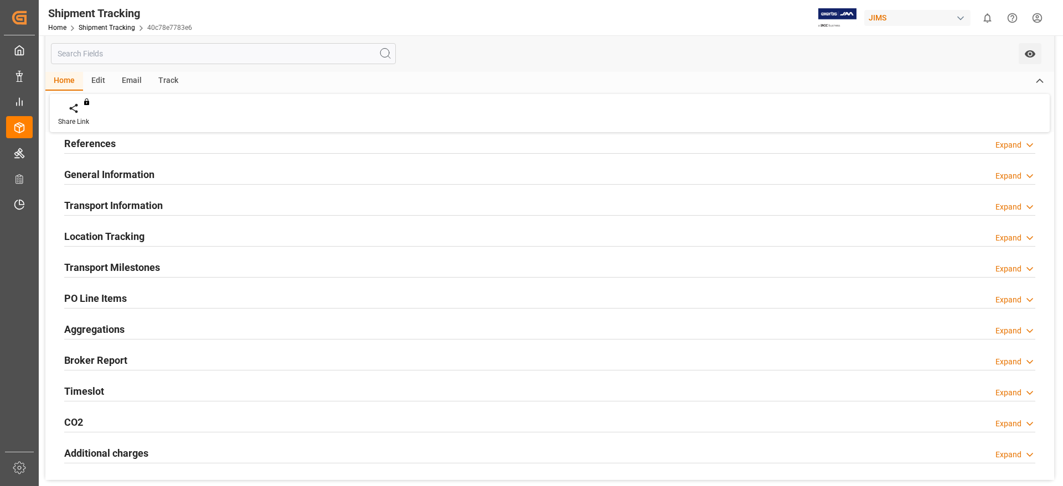
scroll to position [69, 0]
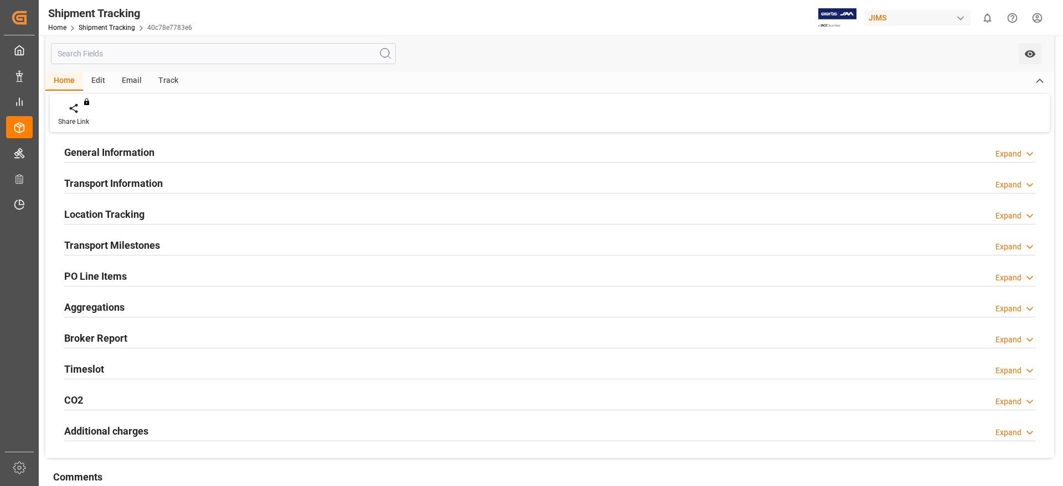
click at [94, 368] on h2 "Timeslot" at bounding box center [84, 369] width 40 height 15
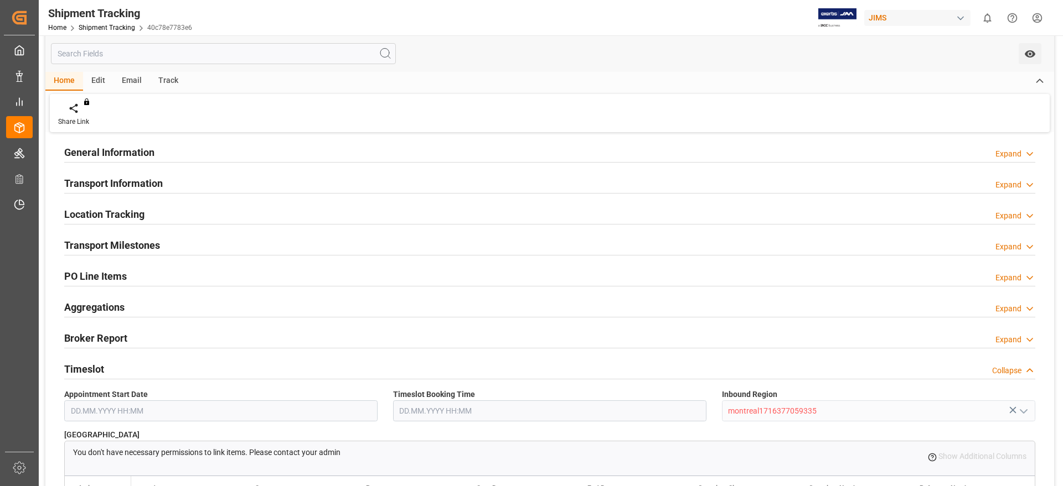
click at [94, 368] on h2 "Timeslot" at bounding box center [84, 369] width 40 height 15
